Goal: Navigation & Orientation: Find specific page/section

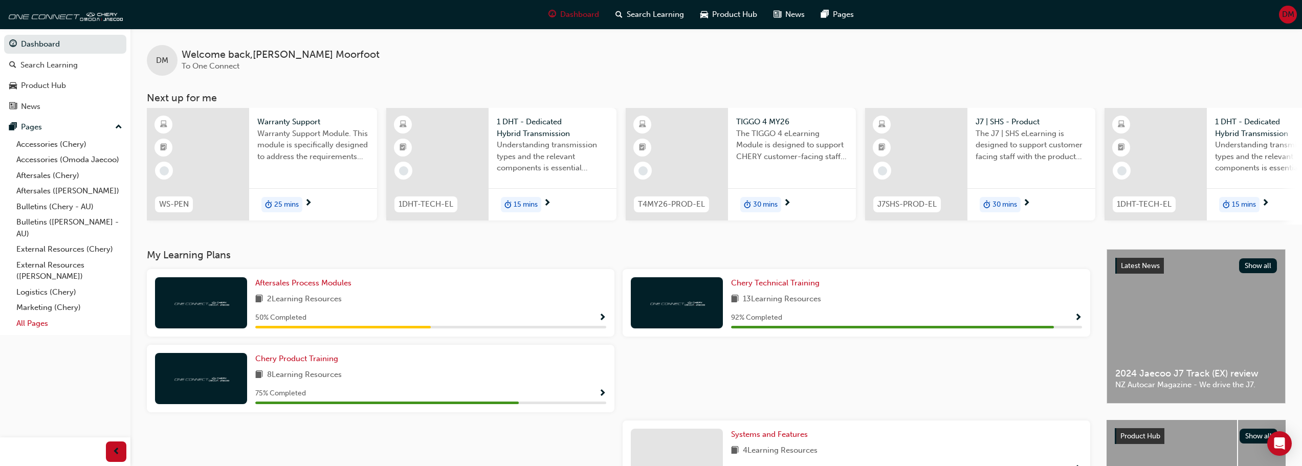
click at [33, 322] on link "All Pages" at bounding box center [69, 324] width 114 height 16
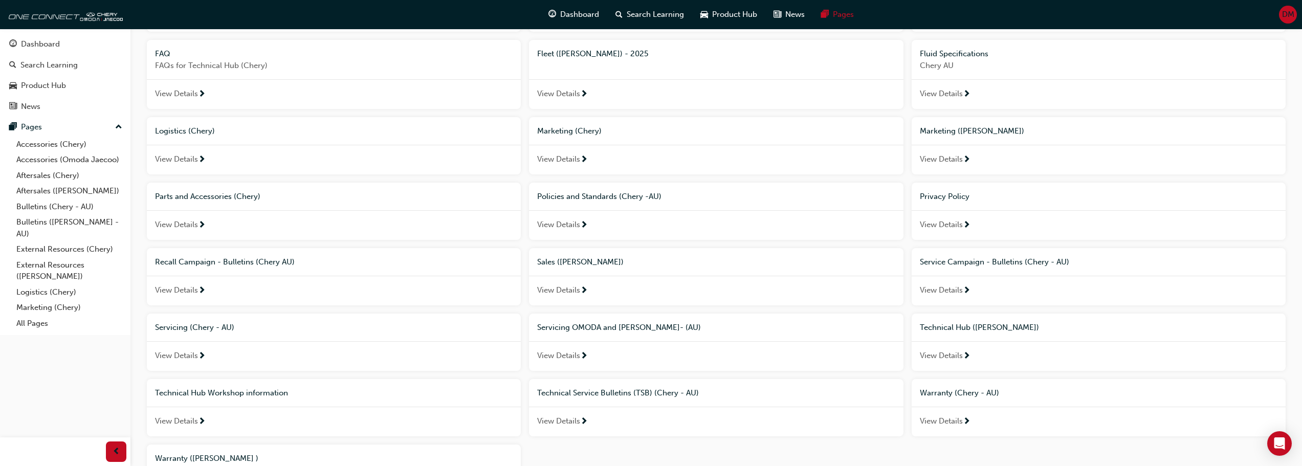
scroll to position [332, 0]
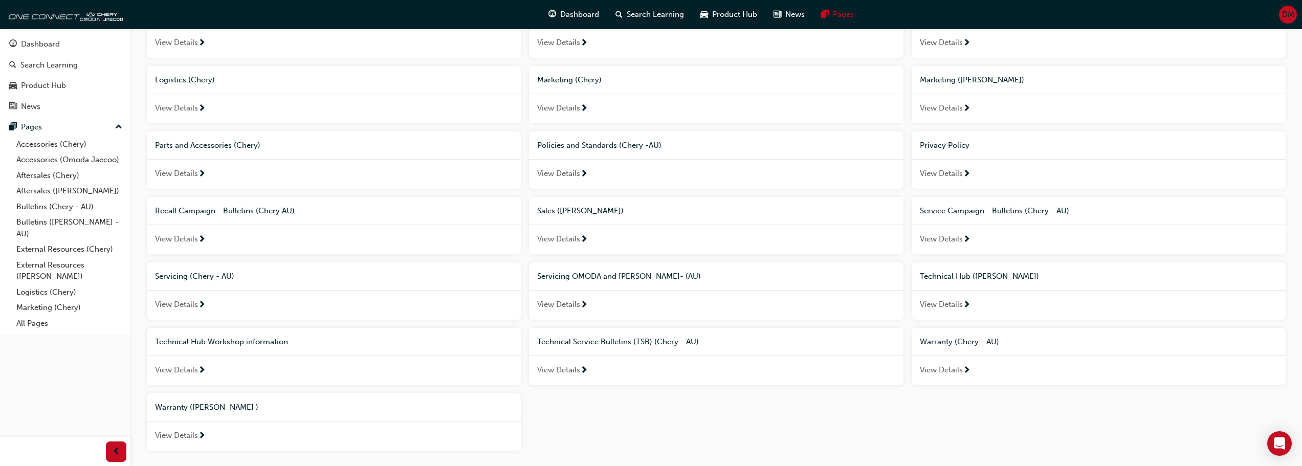
click at [961, 274] on span "Technical Hub ([PERSON_NAME])" at bounding box center [979, 276] width 119 height 9
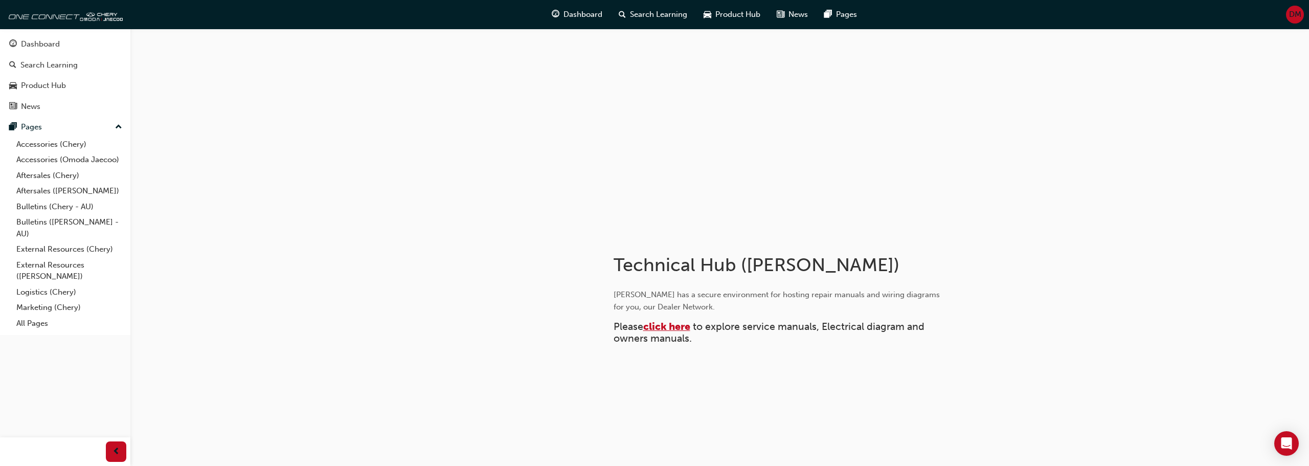
click at [678, 328] on span "click here" at bounding box center [666, 327] width 47 height 12
